Goal: Complete application form

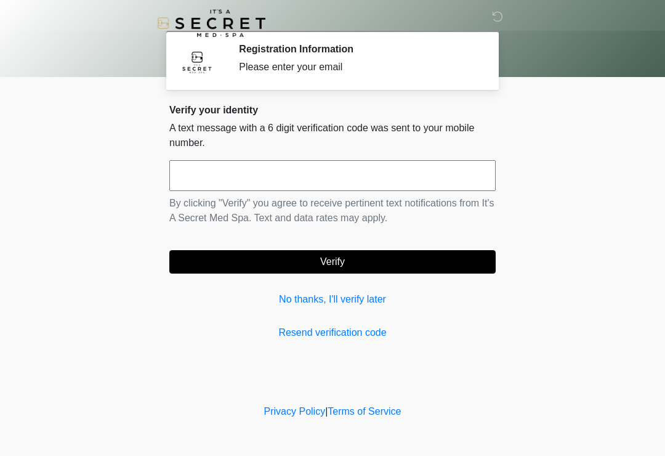
click at [350, 182] on input "text" at bounding box center [332, 175] width 326 height 31
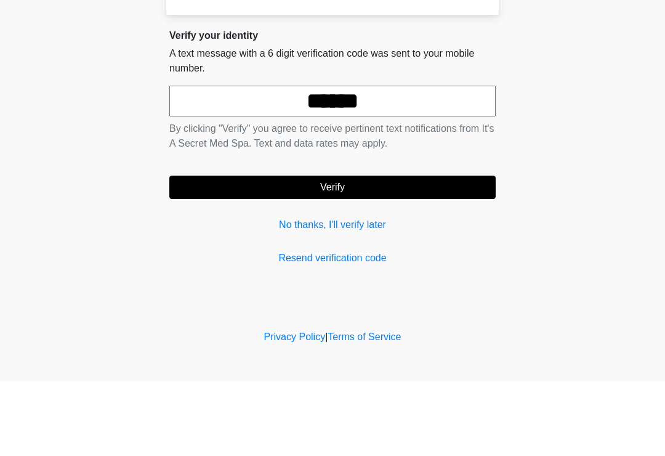
type input "******"
click at [403, 250] on button "Verify" at bounding box center [332, 261] width 326 height 23
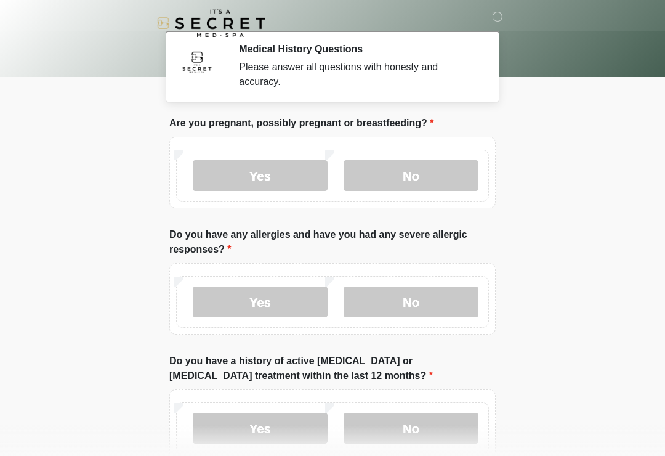
click at [412, 178] on label "No" at bounding box center [411, 175] width 135 height 31
click at [430, 313] on label "No" at bounding box center [411, 301] width 135 height 31
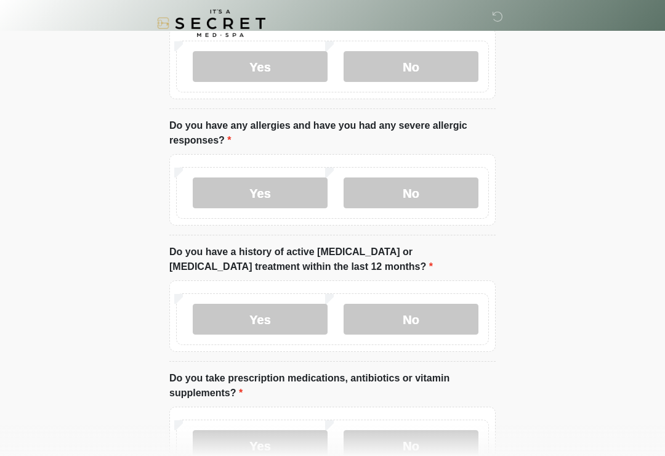
click at [432, 326] on label "No" at bounding box center [411, 319] width 135 height 31
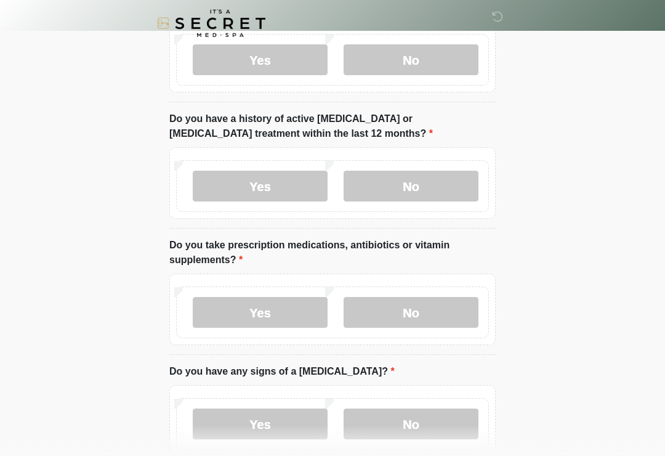
scroll to position [251, 0]
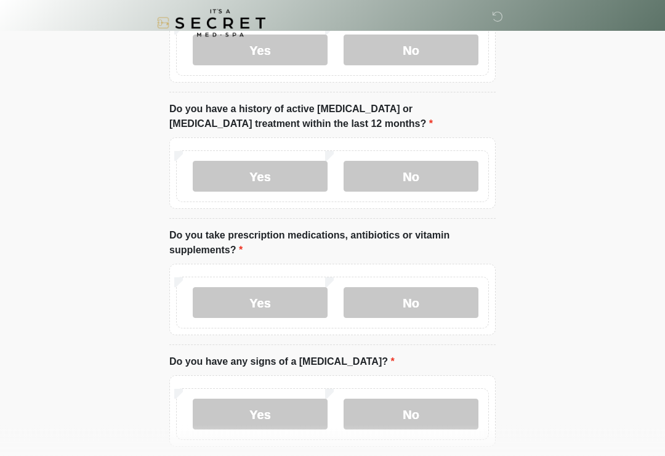
click at [429, 303] on label "No" at bounding box center [411, 303] width 135 height 31
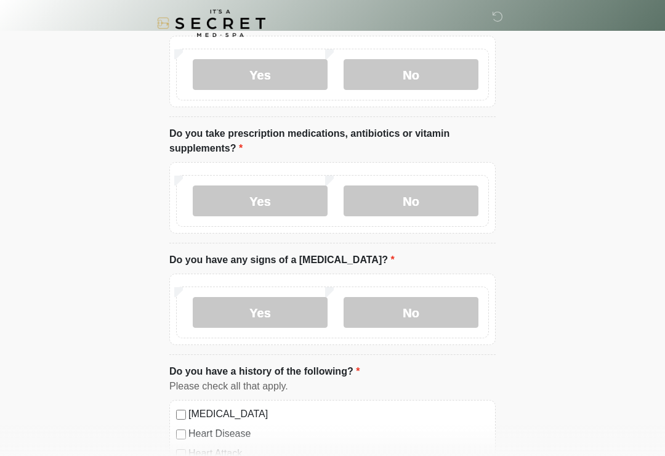
scroll to position [355, 0]
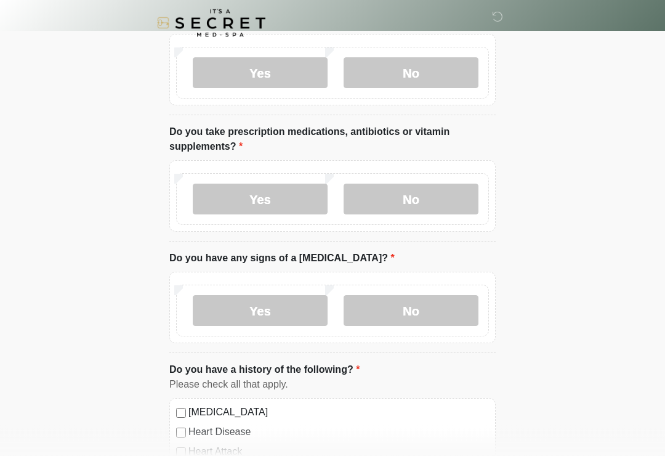
click at [429, 312] on label "No" at bounding box center [411, 311] width 135 height 31
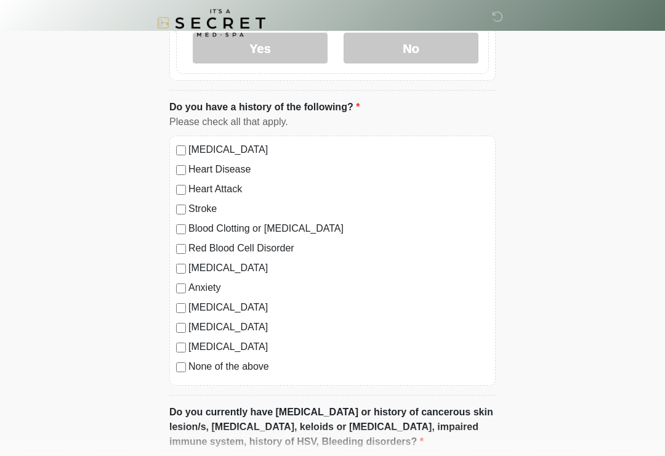
scroll to position [619, 0]
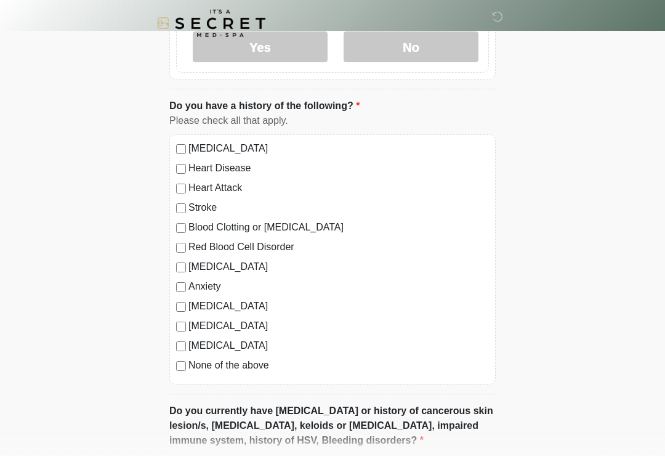
click at [255, 365] on label "None of the above" at bounding box center [338, 365] width 300 height 15
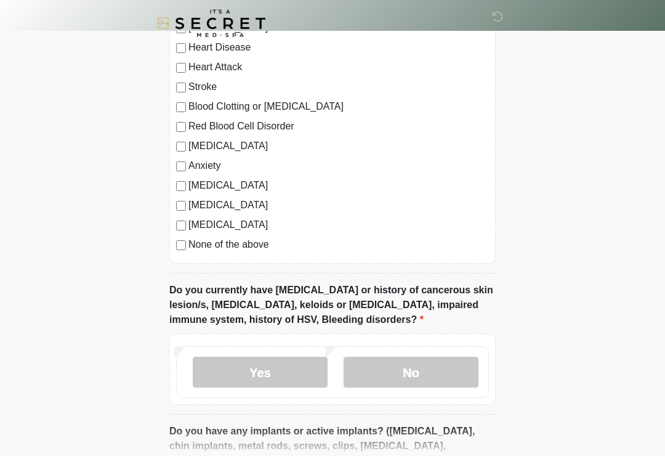
scroll to position [805, 0]
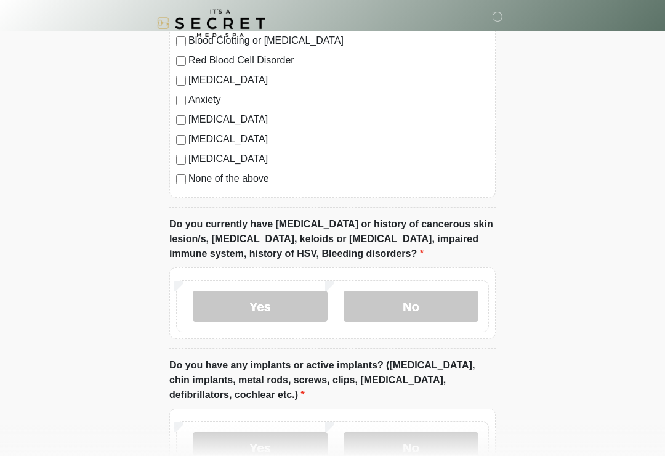
click at [402, 302] on label "No" at bounding box center [411, 306] width 135 height 31
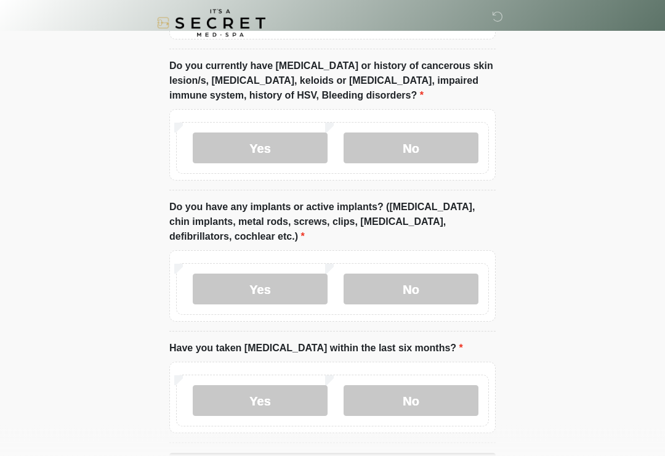
scroll to position [964, 0]
click at [284, 288] on label "Yes" at bounding box center [260, 288] width 135 height 31
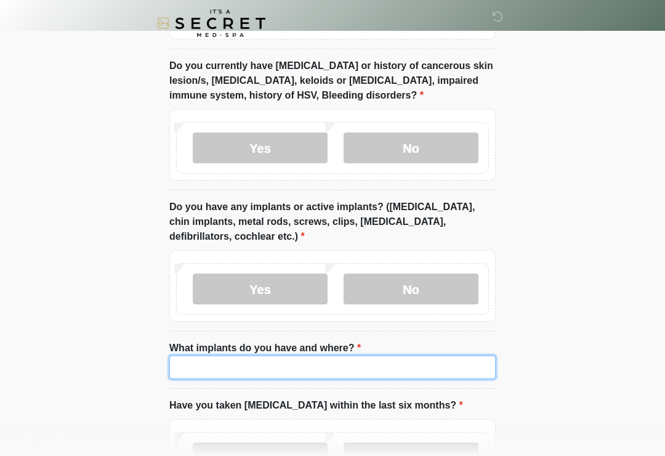
click at [313, 369] on input "What implants do you have and where?" at bounding box center [332, 366] width 326 height 23
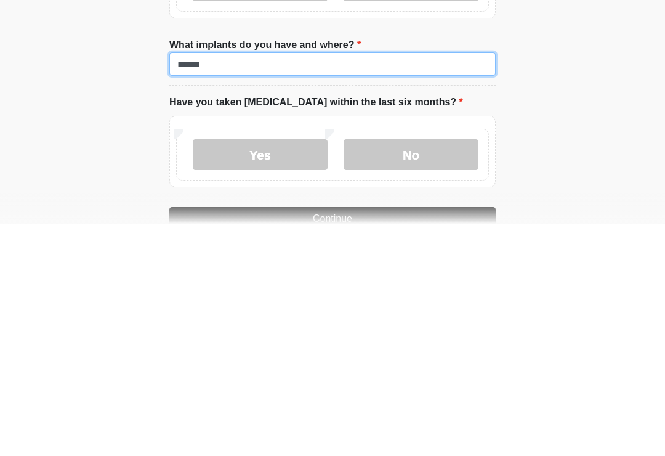
type input "******"
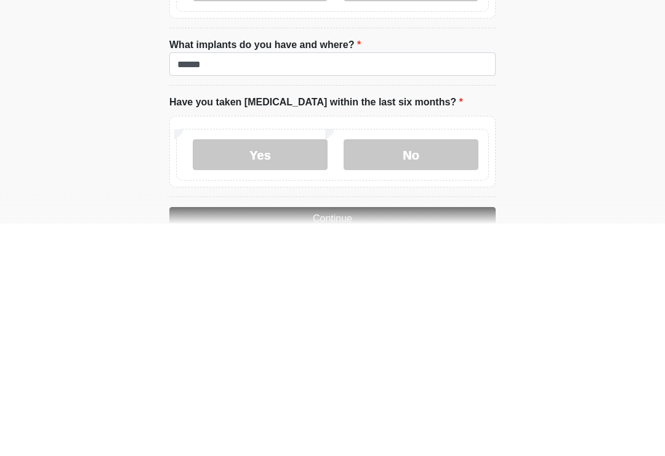
click at [426, 371] on label "No" at bounding box center [411, 386] width 135 height 31
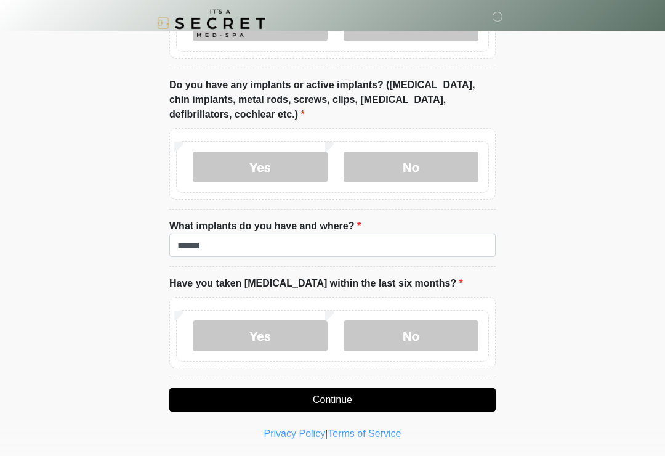
click at [356, 398] on button "Continue" at bounding box center [332, 399] width 326 height 23
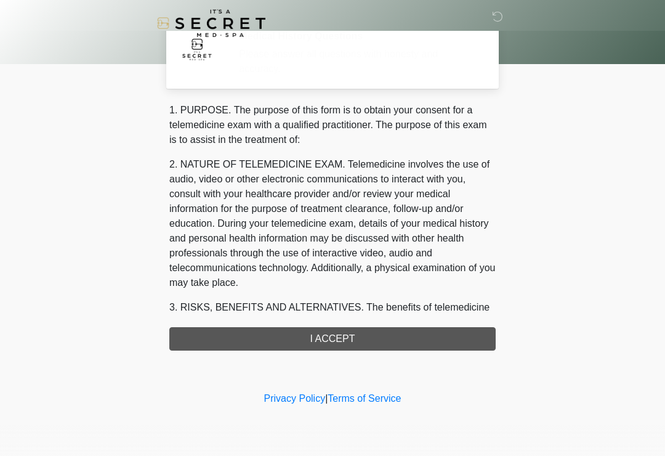
scroll to position [0, 0]
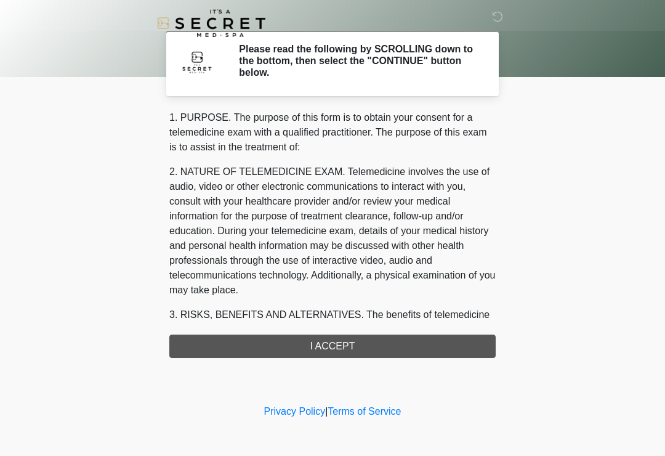
click at [348, 350] on div "1. PURPOSE. The purpose of this form is to obtain your consent for a telemedici…" at bounding box center [332, 234] width 326 height 248
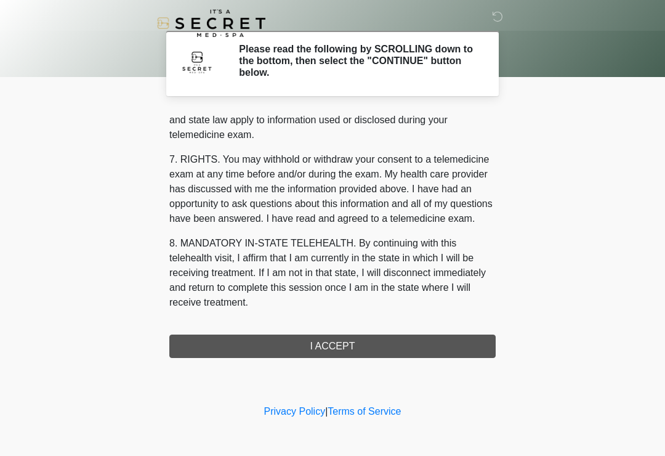
scroll to position [505, 0]
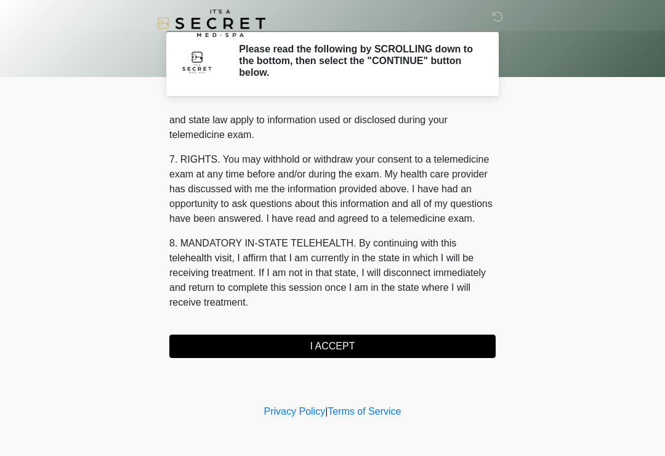
click at [353, 345] on button "I ACCEPT" at bounding box center [332, 345] width 326 height 23
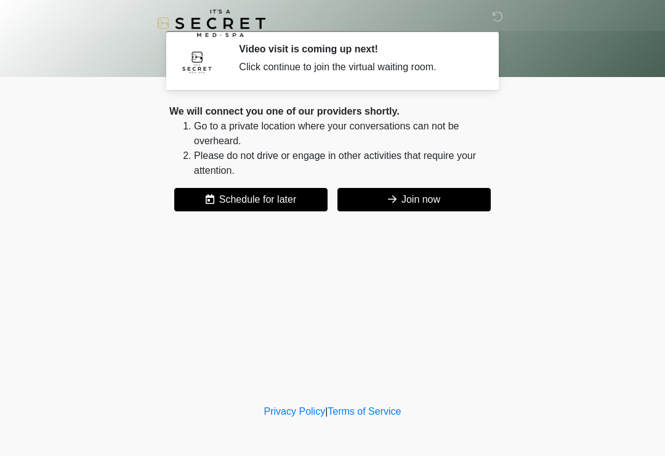
click at [421, 206] on button "Join now" at bounding box center [413, 199] width 153 height 23
